Goal: Contribute content: Add original content to the website for others to see

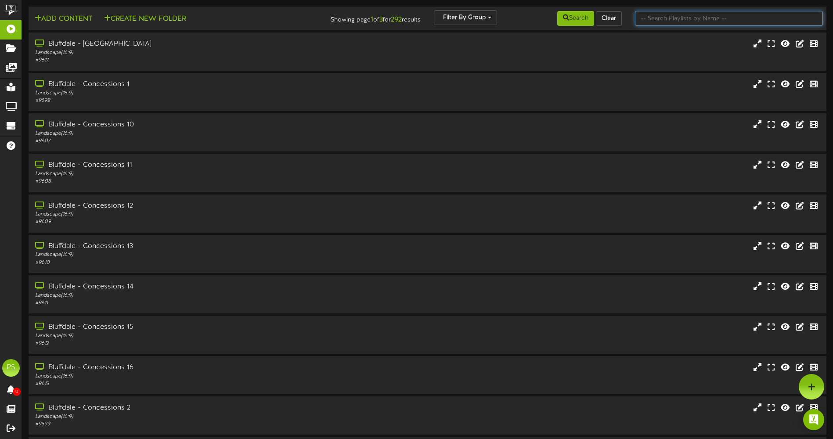
click at [689, 11] on input "text" at bounding box center [729, 18] width 188 height 15
type input "q"
click at [571, 14] on button "Search" at bounding box center [575, 18] width 37 height 15
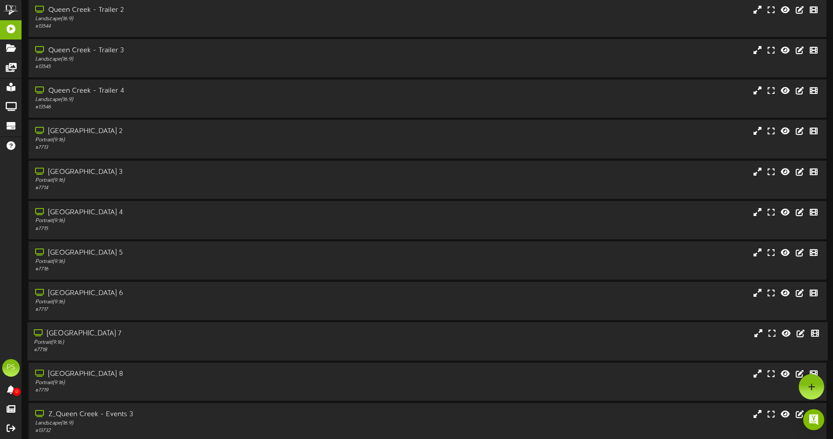
scroll to position [922, 0]
click at [162, 24] on div "[GEOGRAPHIC_DATA] 1 Portrait ( 9:16 ) # 13844" at bounding box center [193, 19] width 333 height 25
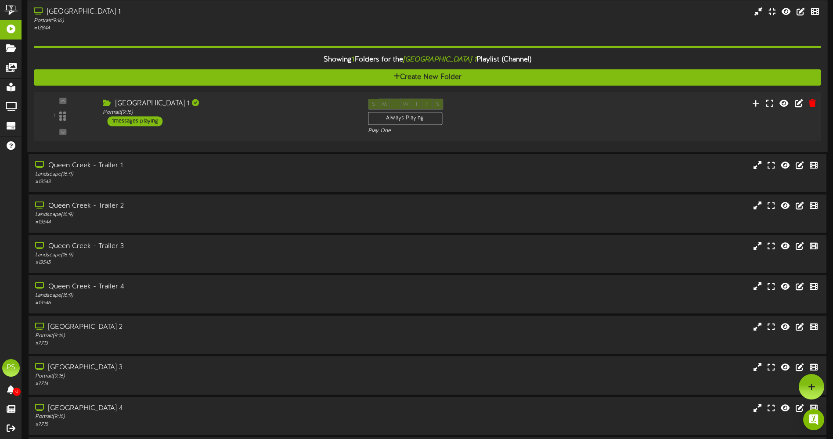
click at [674, 112] on div "1 ( 9:16" at bounding box center [427, 116] width 795 height 36
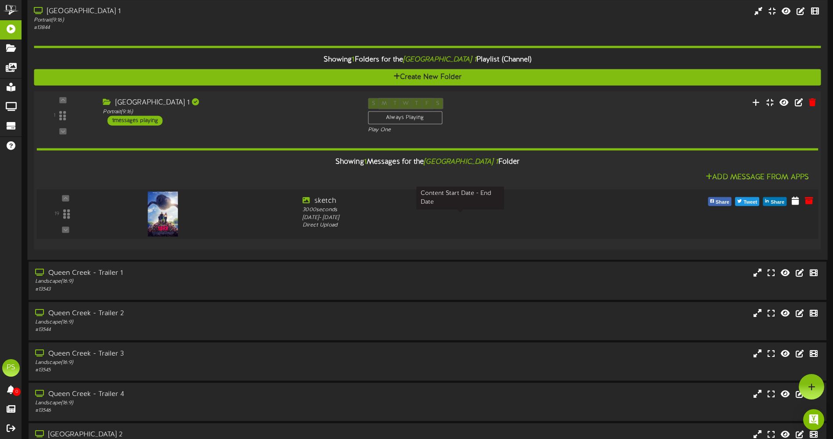
click at [553, 216] on div "[DATE] - [DATE]" at bounding box center [460, 218] width 315 height 8
click at [799, 201] on icon at bounding box center [795, 200] width 9 height 10
select select "*"
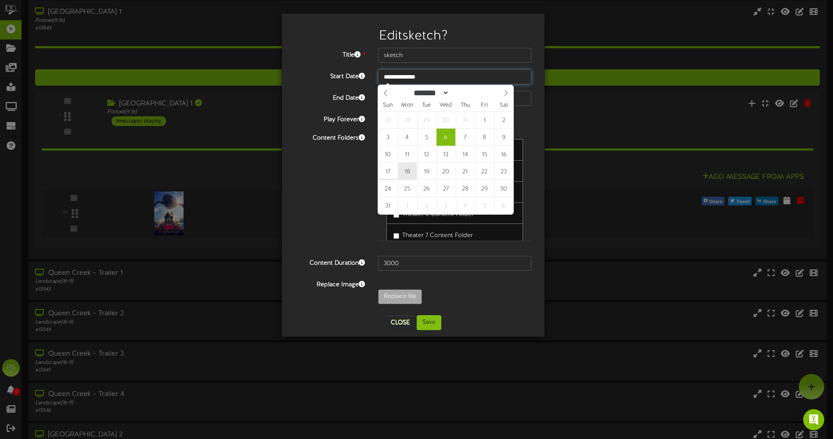
type input "**********"
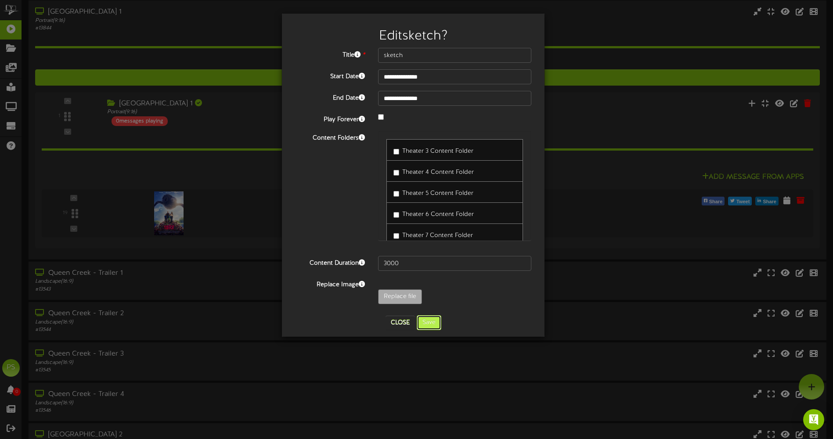
click at [432, 323] on button "Save" at bounding box center [429, 322] width 25 height 15
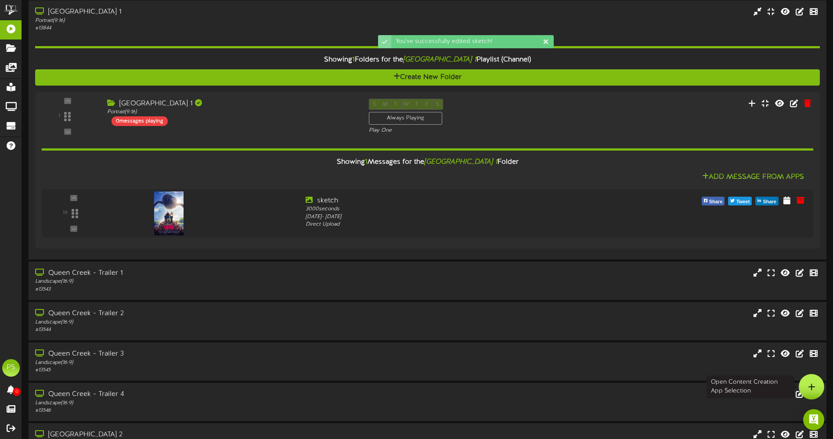
click at [817, 381] on div at bounding box center [811, 386] width 25 height 25
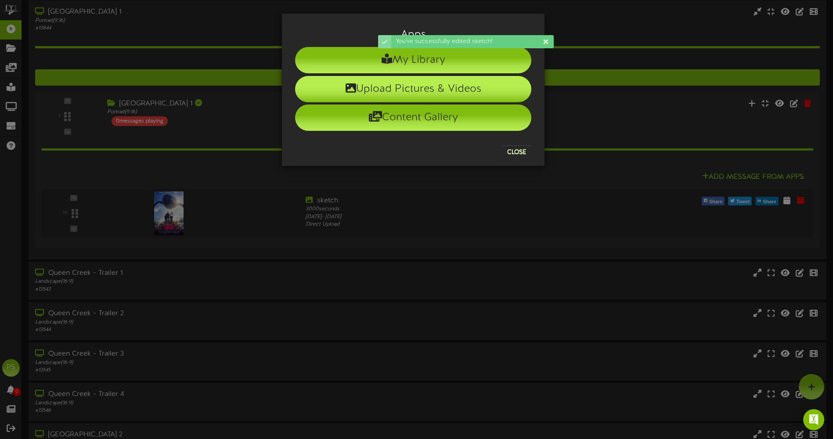
click at [410, 87] on li "Upload Pictures & Videos" at bounding box center [413, 89] width 236 height 26
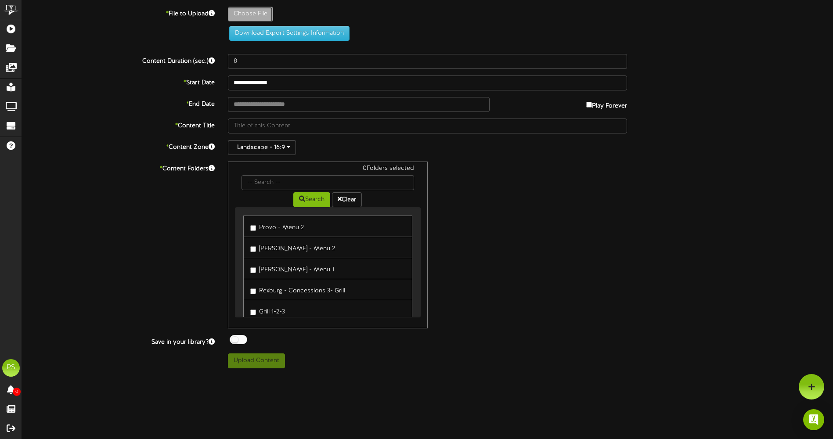
type input "**********"
type input "Unknown_rgb3"
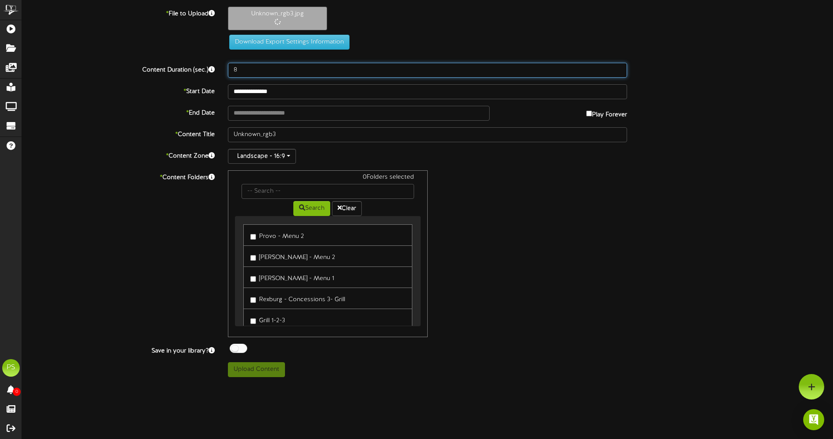
drag, startPoint x: 245, startPoint y: 70, endPoint x: 208, endPoint y: 78, distance: 37.8
click at [210, 78] on div "**********" at bounding box center [427, 192] width 811 height 371
type input "3000"
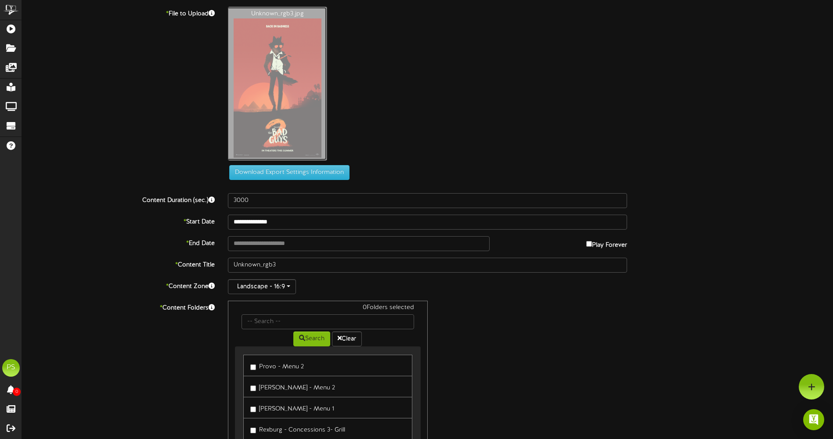
click at [317, 248] on input "text" at bounding box center [359, 243] width 262 height 15
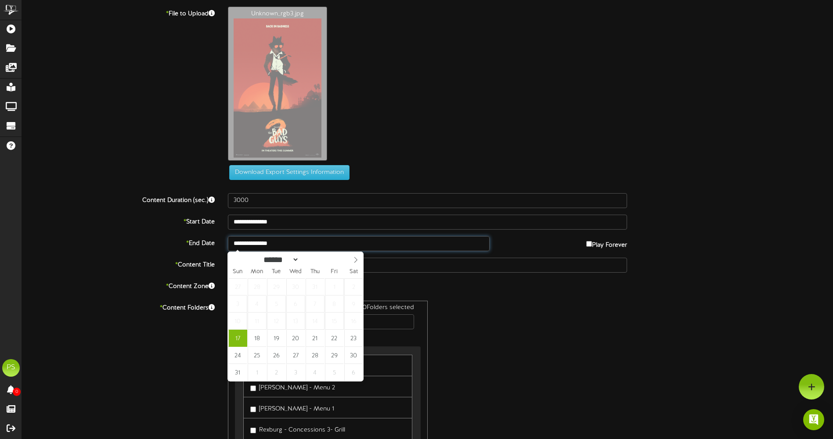
click at [285, 236] on input "**********" at bounding box center [359, 243] width 262 height 15
type input "**********"
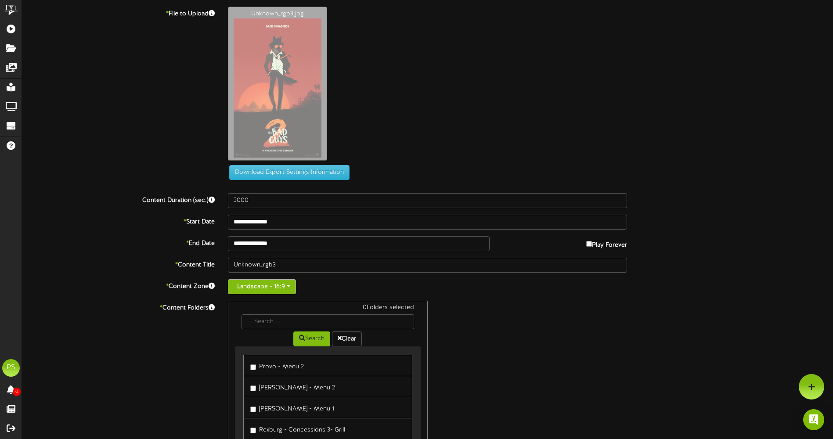
click at [273, 291] on button "Landscape - 16:9" at bounding box center [262, 286] width 68 height 15
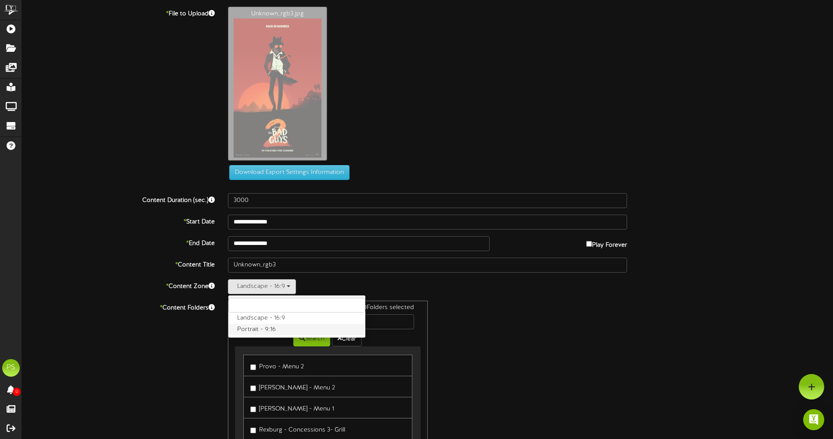
click at [261, 333] on label "Portrait - 9:16" at bounding box center [296, 329] width 137 height 11
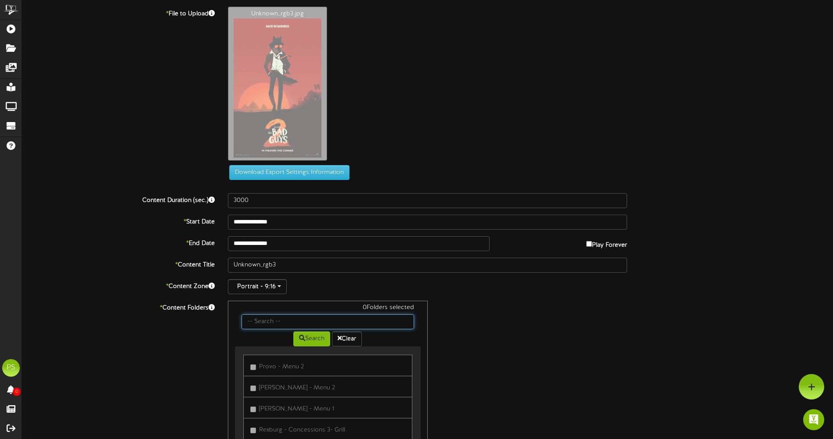
click at [275, 324] on input "text" at bounding box center [328, 321] width 172 height 15
type input "q"
click at [310, 343] on button "Search" at bounding box center [311, 339] width 37 height 15
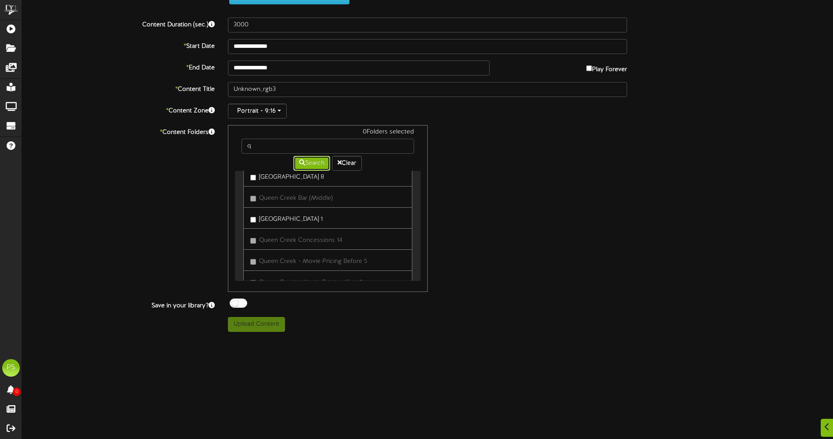
scroll to position [547, 0]
click at [260, 236] on label "[GEOGRAPHIC_DATA] 1" at bounding box center [286, 234] width 72 height 12
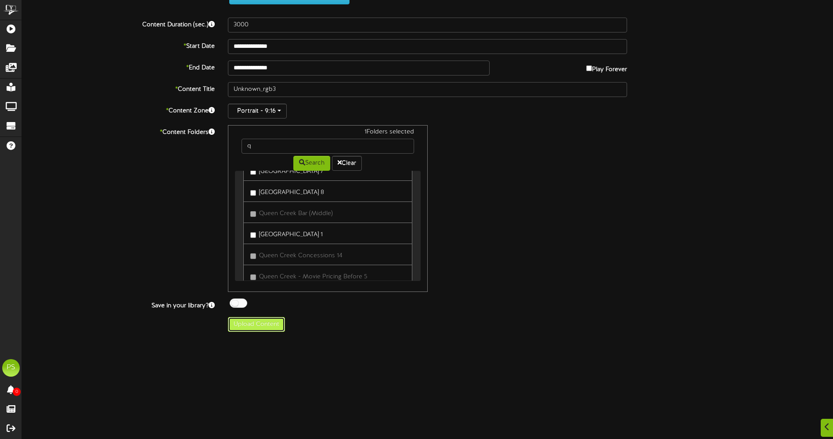
click at [260, 327] on button "Upload Content" at bounding box center [256, 324] width 57 height 15
